Goal: Information Seeking & Learning: Learn about a topic

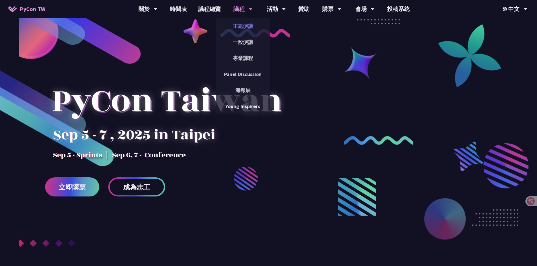
click at [242, 27] on link "主題演講" at bounding box center [243, 25] width 54 height 13
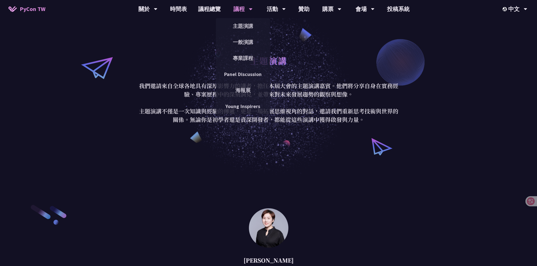
click at [240, 13] on div "議程" at bounding box center [242, 9] width 19 height 18
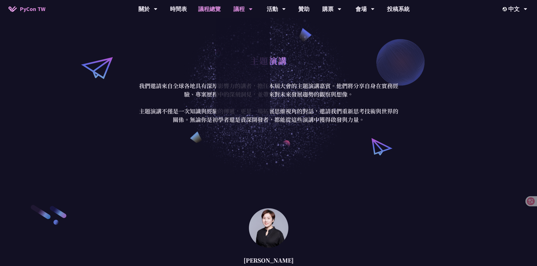
click at [214, 10] on link "議程總覽" at bounding box center [210, 9] width 34 height 18
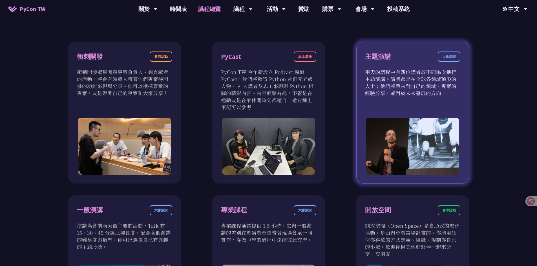
scroll to position [254, 0]
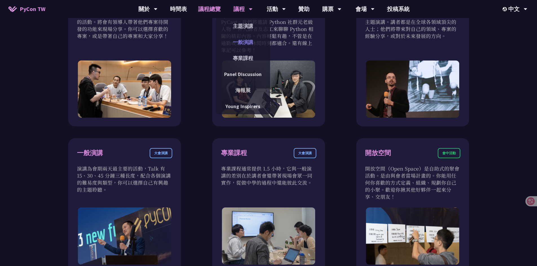
click at [244, 39] on link "一般演講" at bounding box center [243, 42] width 54 height 13
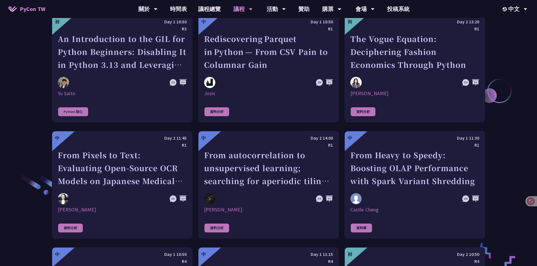
scroll to position [930, 0]
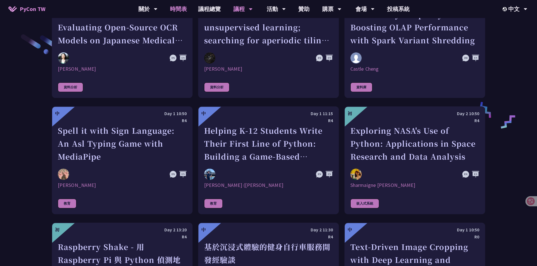
click at [180, 7] on link "時間表" at bounding box center [178, 9] width 28 height 18
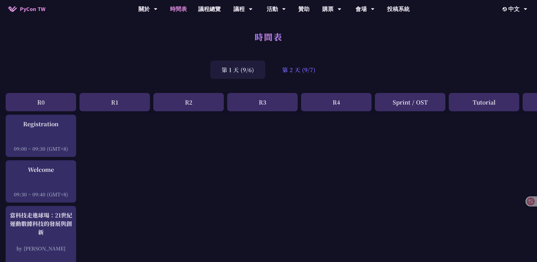
click at [300, 72] on div "第 2 天 (9/7)" at bounding box center [299, 70] width 56 height 18
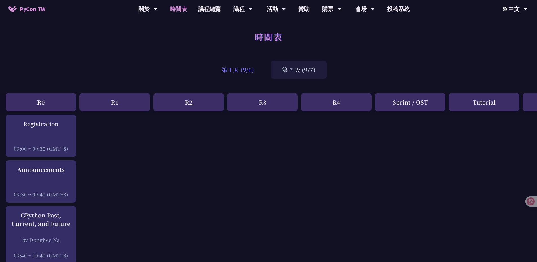
click at [241, 71] on div "第 1 天 (9/6)" at bounding box center [237, 70] width 55 height 18
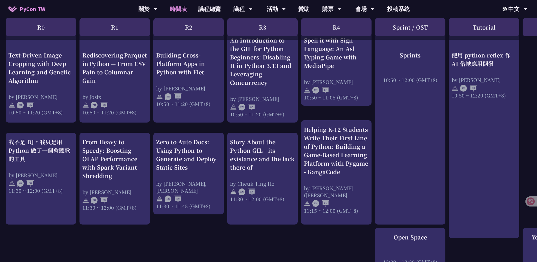
scroll to position [254, 0]
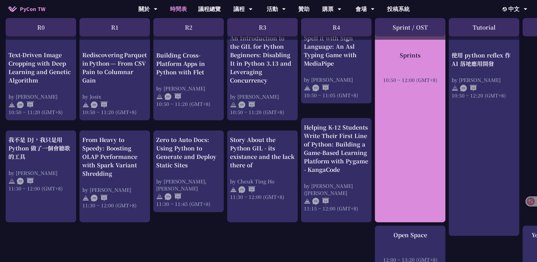
click at [423, 177] on div "Sprints 10:50 ~ 12:00 (GMT+8)" at bounding box center [410, 126] width 70 height 194
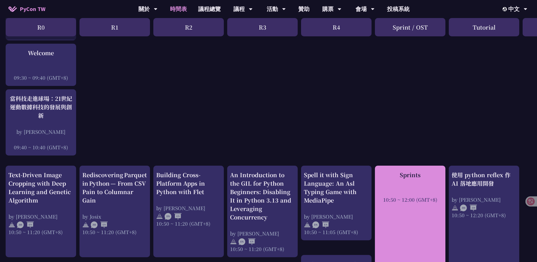
scroll to position [113, 0]
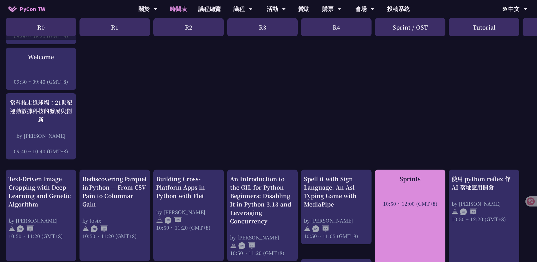
click at [417, 200] on div "10:50 ~ 12:00 (GMT+8)" at bounding box center [410, 203] width 65 height 7
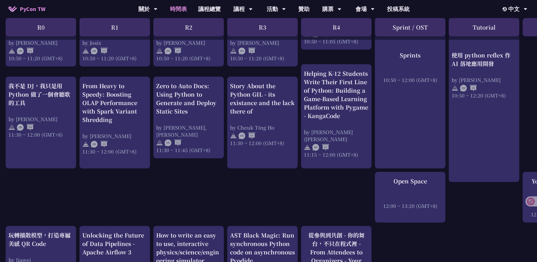
scroll to position [395, 0]
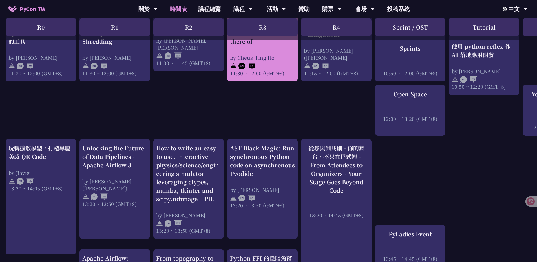
click at [282, 61] on div at bounding box center [262, 65] width 65 height 8
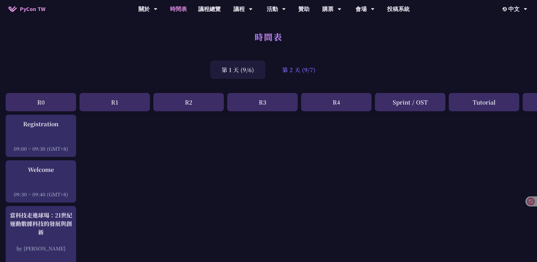
click at [281, 73] on div "第 2 天 (9/7)" at bounding box center [299, 70] width 56 height 18
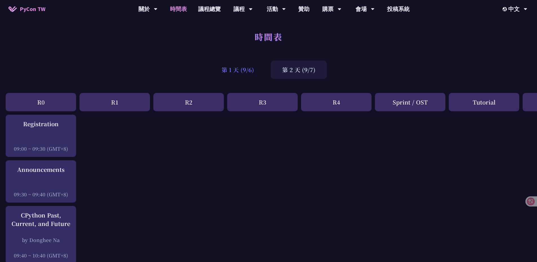
click at [230, 73] on div "第 1 天 (9/6)" at bounding box center [237, 70] width 55 height 18
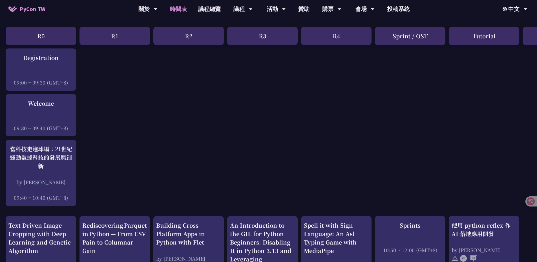
scroll to position [56, 0]
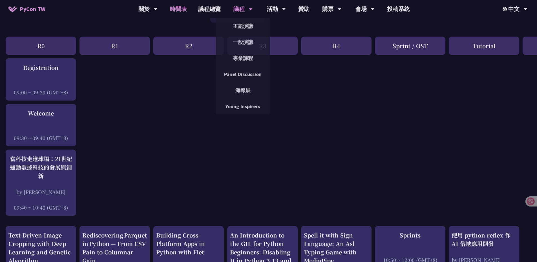
click at [158, 13] on div "議程" at bounding box center [147, 9] width 19 height 18
click at [254, 42] on link "一般演講" at bounding box center [243, 42] width 54 height 13
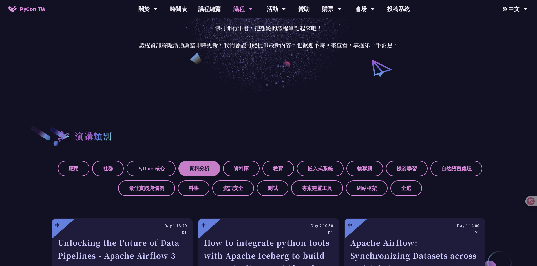
click at [208, 166] on label "資料分析" at bounding box center [199, 169] width 42 height 16
click at [0, 0] on input "資料分析" at bounding box center [0, 0] width 0 height 0
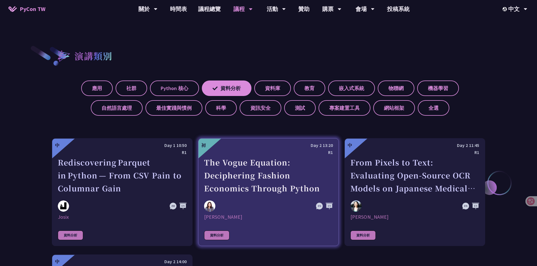
scroll to position [254, 0]
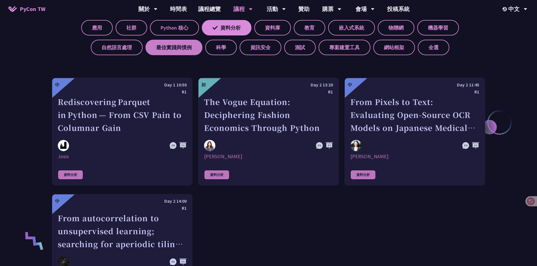
click at [194, 50] on label "最佳實踐與慣例" at bounding box center [173, 48] width 57 height 16
click at [0, 0] on input "最佳實踐與慣例" at bounding box center [0, 0] width 0 height 0
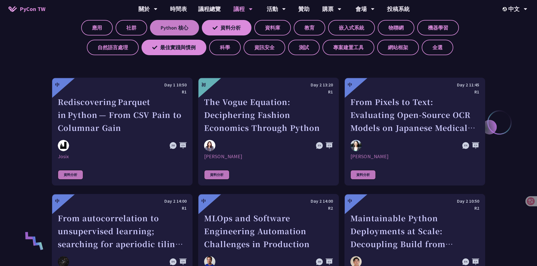
click at [183, 27] on label "Python 核心" at bounding box center [174, 28] width 49 height 16
click at [0, 0] on input "Python 核心" at bounding box center [0, 0] width 0 height 0
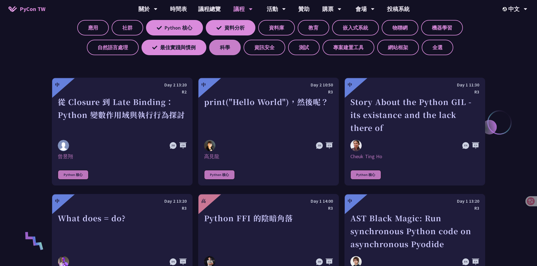
click at [225, 46] on label "科學" at bounding box center [225, 48] width 32 height 16
click at [0, 0] on input "科學" at bounding box center [0, 0] width 0 height 0
click at [225, 46] on label "科學" at bounding box center [224, 48] width 39 height 16
click at [0, 0] on input "科學" at bounding box center [0, 0] width 0 height 0
click at [193, 49] on label "最佳實踐與慣例" at bounding box center [174, 48] width 65 height 16
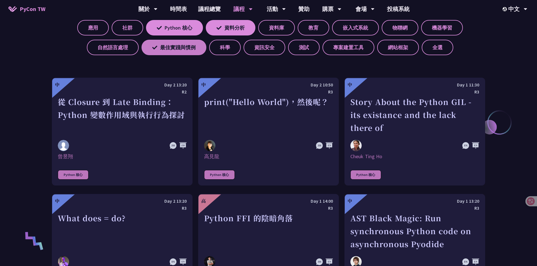
click at [0, 0] on input "最佳實踐與慣例" at bounding box center [0, 0] width 0 height 0
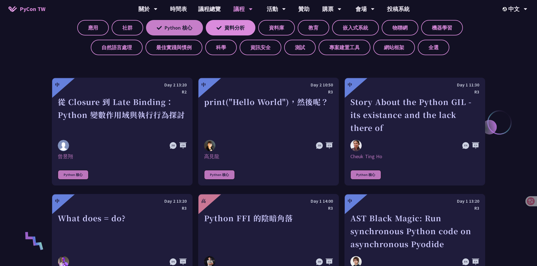
click at [184, 23] on label "Python 核心" at bounding box center [174, 28] width 57 height 16
click at [0, 0] on input "Python 核心" at bounding box center [0, 0] width 0 height 0
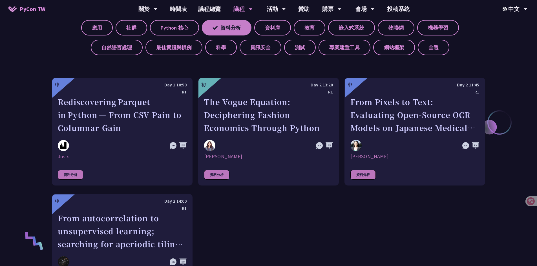
click at [234, 30] on label "資料分析" at bounding box center [227, 28] width 50 height 16
click at [0, 0] on input "資料分析" at bounding box center [0, 0] width 0 height 0
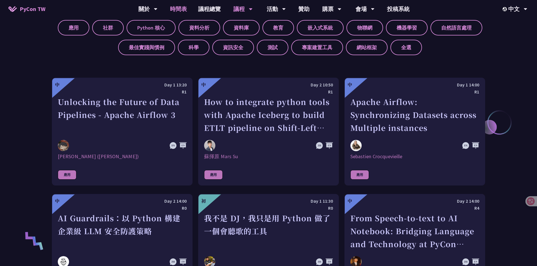
click at [176, 8] on link "時間表" at bounding box center [178, 9] width 28 height 18
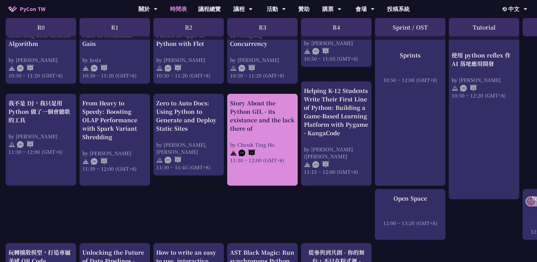
scroll to position [366, 0]
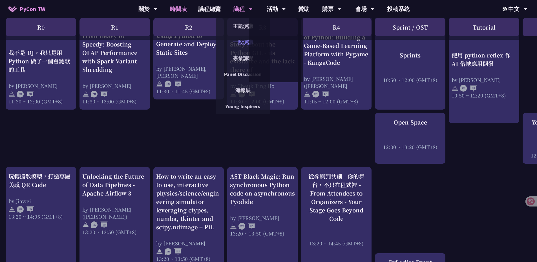
click at [239, 38] on link "一般演講" at bounding box center [243, 42] width 54 height 13
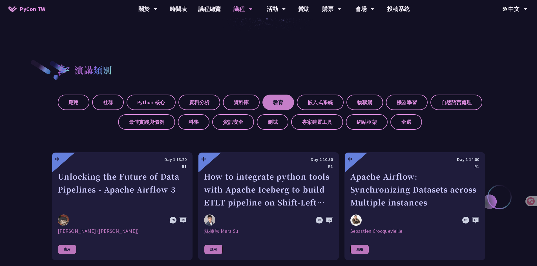
scroll to position [169, 0]
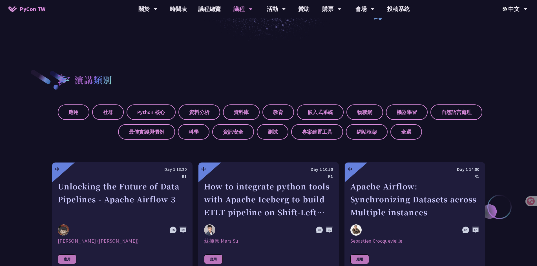
click at [260, 114] on div "應用 社群 Python 核心 資料分析 資料庫 教育 嵌入式系統 物聯網 機器學習 自然語言處理 最佳實踐與慣例 科學 資訊安全 測試 專案建置工具 網站框…" at bounding box center [268, 119] width 433 height 39
click at [276, 110] on label "教育" at bounding box center [278, 113] width 32 height 16
click at [0, 0] on input "教育" at bounding box center [0, 0] width 0 height 0
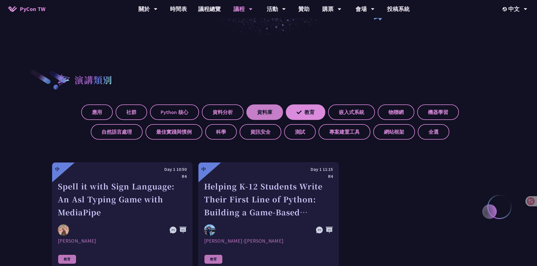
click at [262, 112] on label "資料庫" at bounding box center [264, 113] width 37 height 16
click at [0, 0] on input "資料庫" at bounding box center [0, 0] width 0 height 0
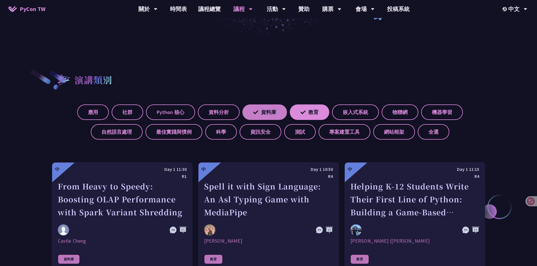
click at [269, 112] on label "資料庫" at bounding box center [264, 113] width 45 height 16
click at [0, 0] on input "資料庫" at bounding box center [0, 0] width 0 height 0
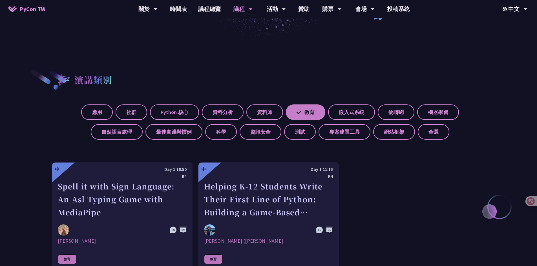
click at [304, 112] on label "教育" at bounding box center [305, 113] width 39 height 16
click at [0, 0] on input "教育" at bounding box center [0, 0] width 0 height 0
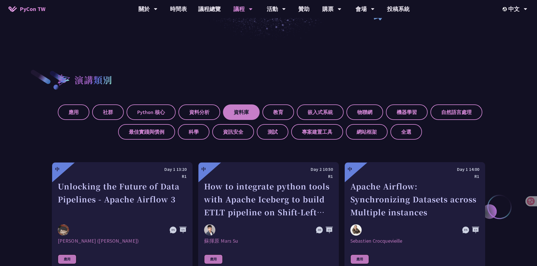
click at [273, 114] on label "教育" at bounding box center [278, 113] width 32 height 16
click at [0, 0] on input "教育" at bounding box center [0, 0] width 0 height 0
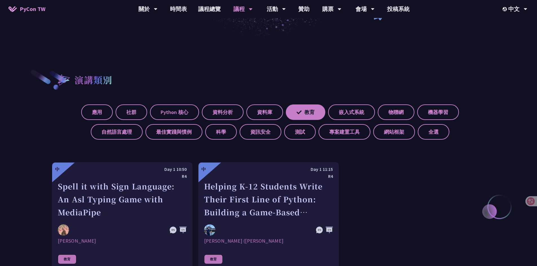
click at [305, 112] on label "教育" at bounding box center [305, 113] width 39 height 16
click at [0, 0] on input "教育" at bounding box center [0, 0] width 0 height 0
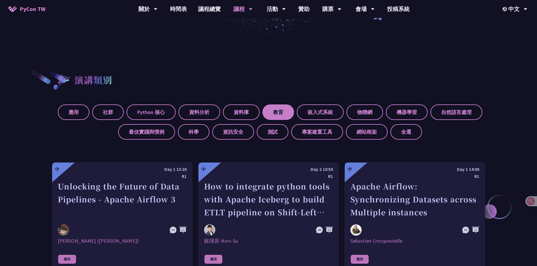
click at [283, 114] on label "教育" at bounding box center [278, 113] width 32 height 16
click at [0, 0] on input "教育" at bounding box center [0, 0] width 0 height 0
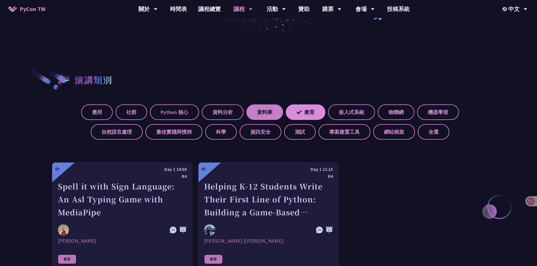
click at [271, 115] on label "資料庫" at bounding box center [264, 113] width 37 height 16
click at [0, 0] on input "資料庫" at bounding box center [0, 0] width 0 height 0
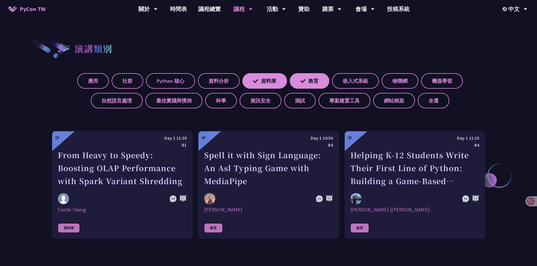
scroll to position [197, 0]
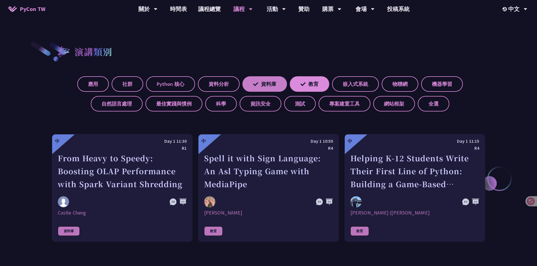
click at [277, 83] on label "資料庫" at bounding box center [264, 84] width 45 height 16
click at [0, 0] on input "資料庫" at bounding box center [0, 0] width 0 height 0
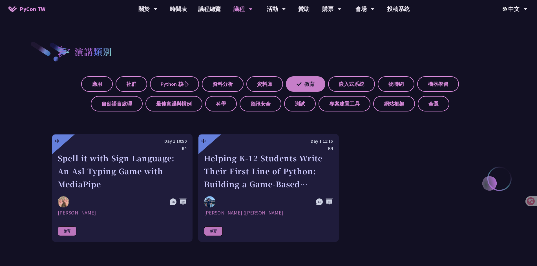
click at [299, 87] on icon at bounding box center [299, 84] width 5 height 5
click at [0, 0] on input "教育" at bounding box center [0, 0] width 0 height 0
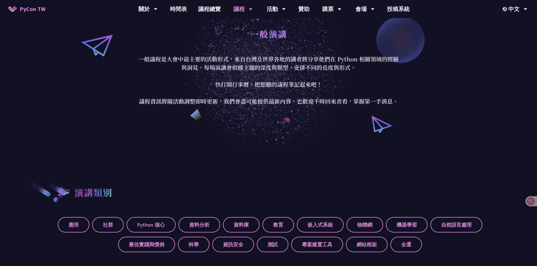
scroll to position [0, 0]
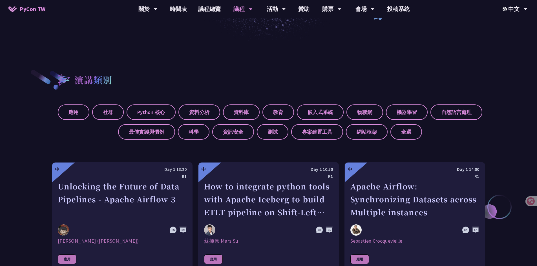
drag, startPoint x: 430, startPoint y: 176, endPoint x: 334, endPoint y: 83, distance: 132.8
click at [334, 83] on div "演講類別" at bounding box center [268, 79] width 433 height 21
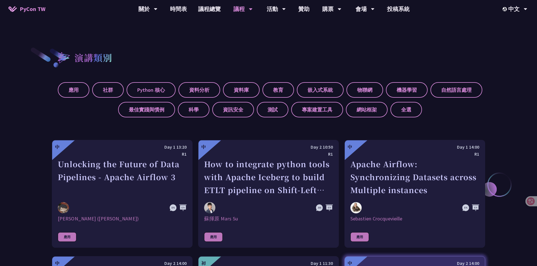
scroll to position [169, 0]
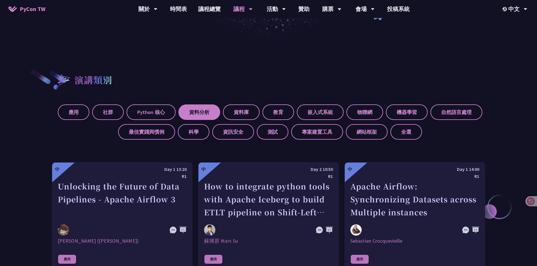
click at [213, 109] on label "資料分析" at bounding box center [199, 113] width 42 height 16
click at [0, 0] on input "資料分析" at bounding box center [0, 0] width 0 height 0
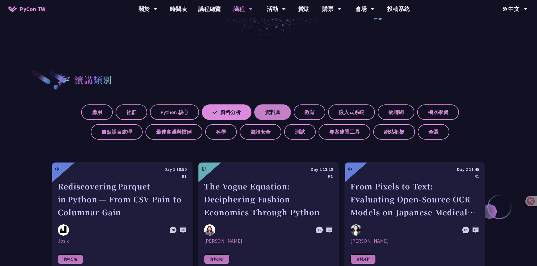
click at [272, 106] on label "資料庫" at bounding box center [272, 113] width 37 height 16
click at [0, 0] on input "資料庫" at bounding box center [0, 0] width 0 height 0
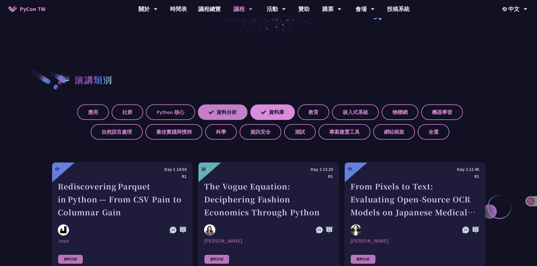
drag, startPoint x: 277, startPoint y: 113, endPoint x: 246, endPoint y: 114, distance: 30.7
click at [271, 114] on label "資料庫" at bounding box center [272, 113] width 45 height 16
click at [233, 112] on label "資料分析" at bounding box center [223, 113] width 50 height 16
click at [0, 0] on input "資料分析" at bounding box center [0, 0] width 0 height 0
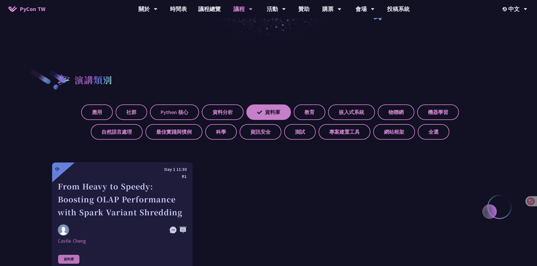
click at [258, 110] on icon at bounding box center [259, 112] width 5 height 5
click at [0, 0] on input "資料庫" at bounding box center [0, 0] width 0 height 0
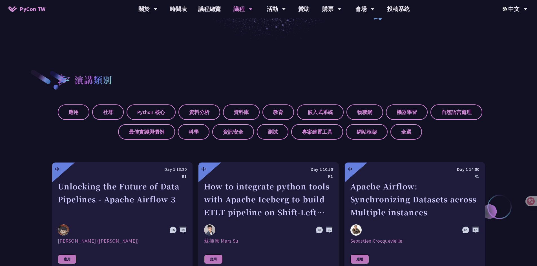
click at [248, 116] on label "資料庫" at bounding box center [241, 113] width 37 height 16
click at [0, 0] on input "資料庫" at bounding box center [0, 0] width 0 height 0
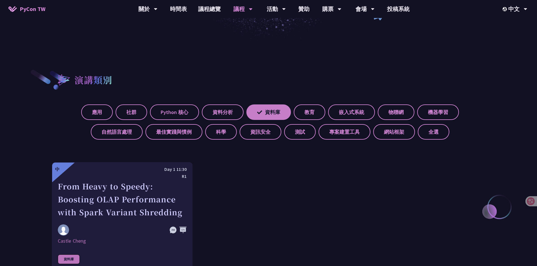
click at [265, 106] on label "資料庫" at bounding box center [268, 113] width 45 height 16
click at [0, 0] on input "資料庫" at bounding box center [0, 0] width 0 height 0
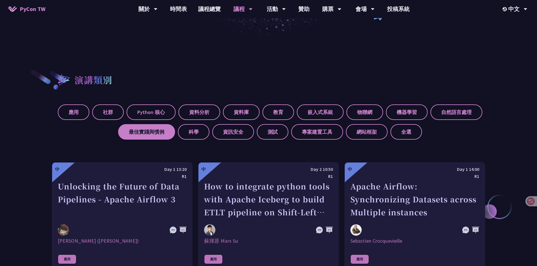
click at [162, 134] on label "最佳實踐與慣例" at bounding box center [146, 132] width 57 height 16
click at [0, 0] on input "最佳實踐與慣例" at bounding box center [0, 0] width 0 height 0
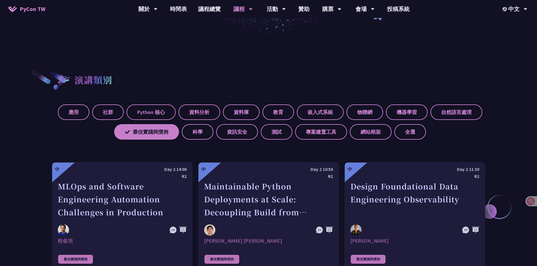
click at [162, 134] on label "最佳實踐與慣例" at bounding box center [146, 132] width 65 height 16
click at [0, 0] on input "最佳實踐與慣例" at bounding box center [0, 0] width 0 height 0
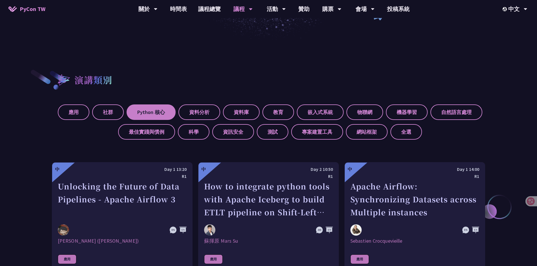
click at [160, 113] on label "Python 核心" at bounding box center [151, 113] width 49 height 16
click at [0, 0] on input "Python 核心" at bounding box center [0, 0] width 0 height 0
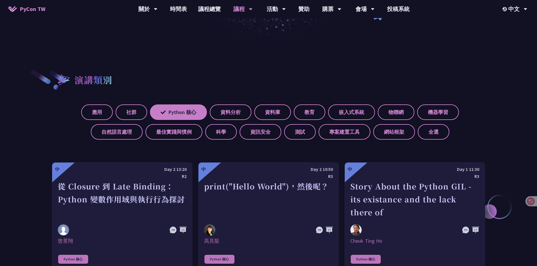
click at [198, 108] on label "Python 核心" at bounding box center [178, 113] width 57 height 16
click at [0, 0] on input "Python 核心" at bounding box center [0, 0] width 0 height 0
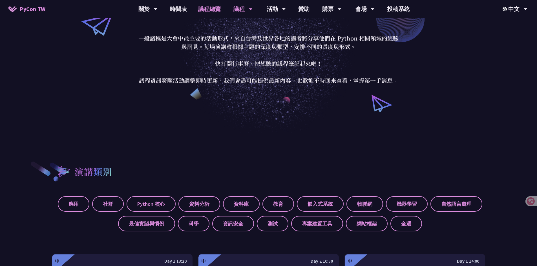
scroll to position [28, 0]
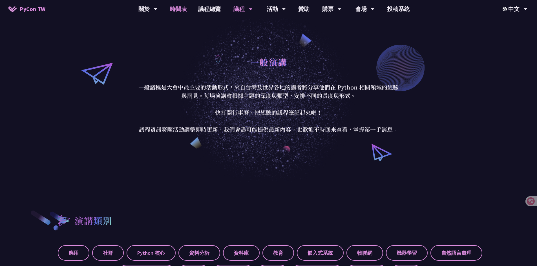
click at [182, 11] on link "時間表" at bounding box center [178, 9] width 28 height 18
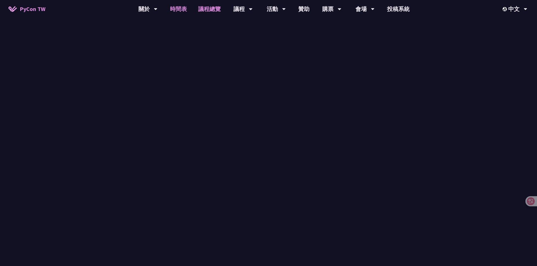
click at [208, 9] on link "議程總覽" at bounding box center [210, 9] width 34 height 18
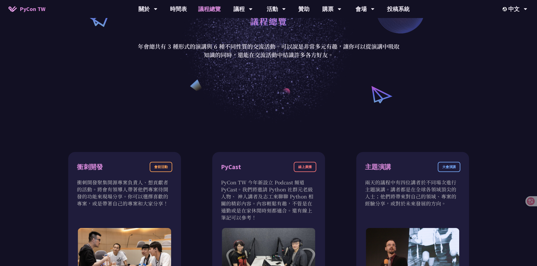
scroll to position [169, 0]
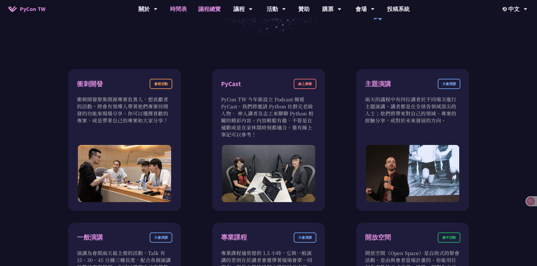
click at [182, 8] on link "時間表" at bounding box center [178, 9] width 28 height 18
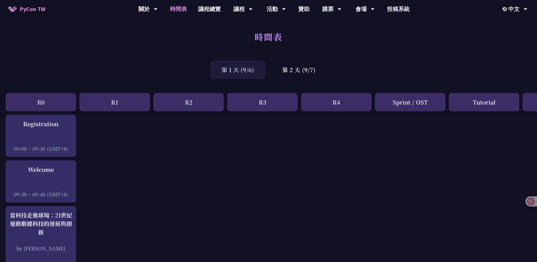
click at [237, 33] on div "時間表" at bounding box center [268, 43] width 537 height 30
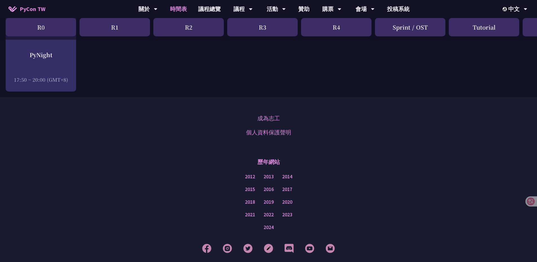
scroll to position [988, 0]
